Goal: Check status: Check status

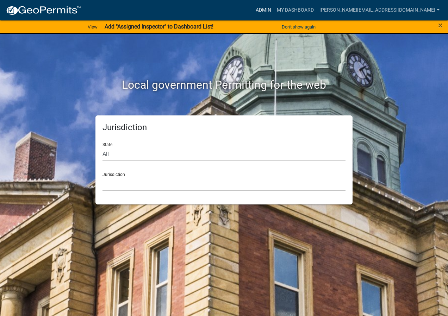
click at [274, 9] on link "Admin" at bounding box center [263, 10] width 21 height 13
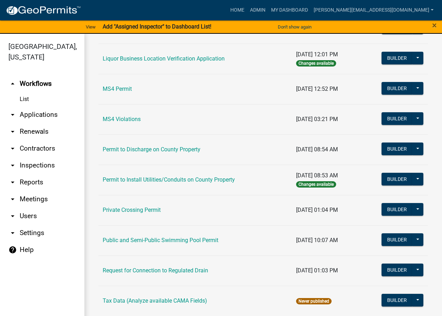
scroll to position [587, 0]
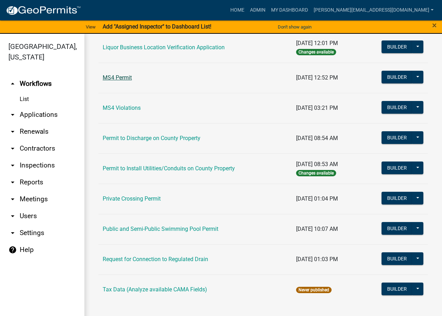
click at [119, 78] on link "MS4 Permit" at bounding box center [117, 77] width 29 height 7
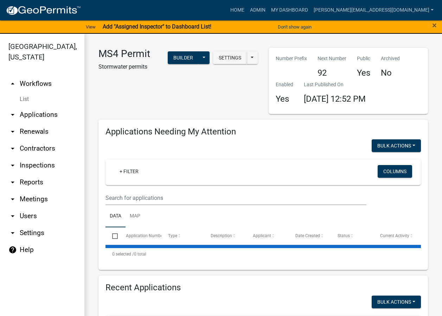
select select "2: 50"
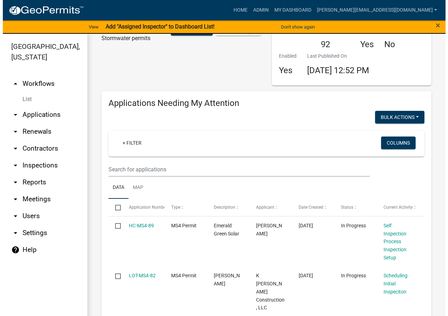
scroll to position [70, 0]
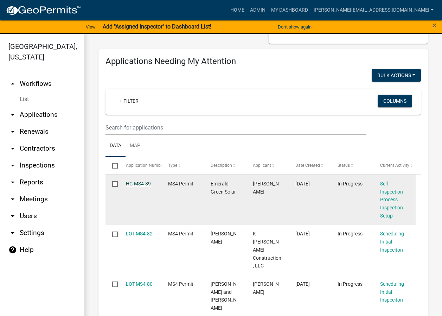
click at [143, 182] on link "HC-MS4-89" at bounding box center [138, 184] width 25 height 6
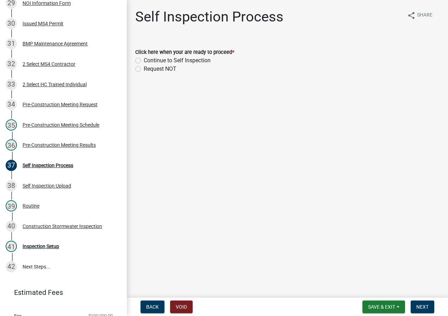
scroll to position [727, 0]
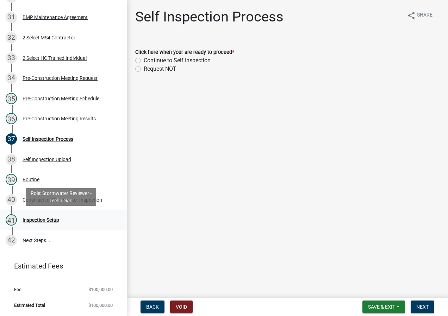
click at [61, 221] on div "41 Inspection Setup" at bounding box center [61, 219] width 110 height 11
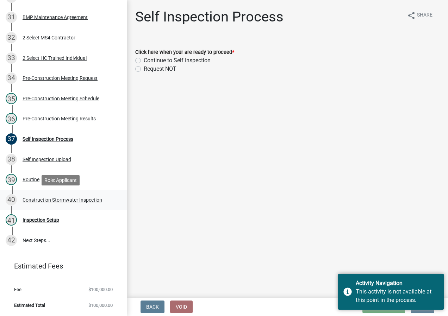
click at [85, 205] on div "40 Construction Stormwater Inspection" at bounding box center [61, 199] width 110 height 11
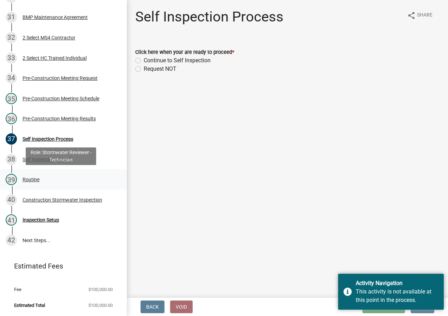
click at [44, 174] on div "39 Routine" at bounding box center [61, 179] width 110 height 11
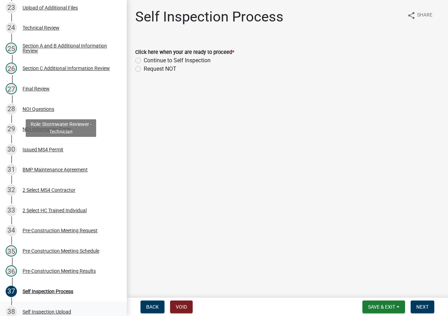
scroll to position [727, 0]
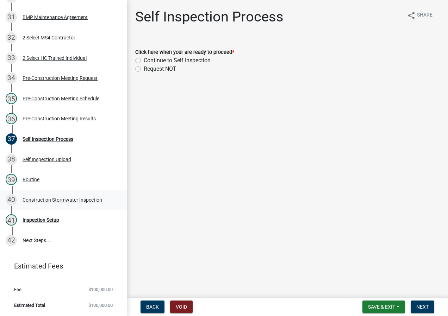
click at [76, 203] on div "40 Construction Stormwater Inspection" at bounding box center [61, 199] width 110 height 11
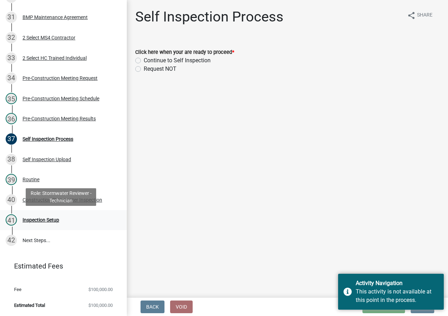
click at [64, 222] on div "41 Inspection Setup" at bounding box center [61, 219] width 110 height 11
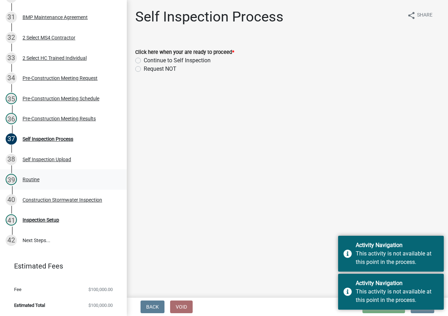
click at [65, 175] on div "39 Routine" at bounding box center [61, 179] width 110 height 11
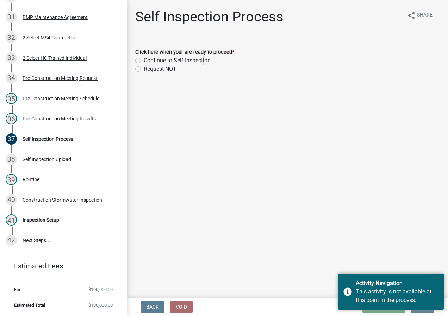
click at [203, 59] on label "Continue to Self Inspection" at bounding box center [177, 60] width 67 height 8
drag, startPoint x: 203, startPoint y: 59, endPoint x: 166, endPoint y: 61, distance: 36.3
click at [166, 61] on label "Continue to Self Inspection" at bounding box center [177, 60] width 67 height 8
click at [148, 61] on input "Continue to Self Inspection" at bounding box center [146, 58] width 5 height 5
radio input "true"
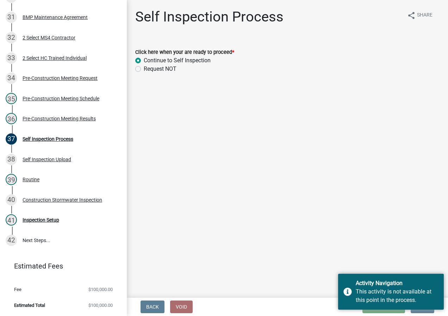
click at [283, 239] on main "Self Inspection Process share Share Click here when your are ready to proceed *…" at bounding box center [287, 147] width 321 height 295
